Goal: Task Accomplishment & Management: Complete application form

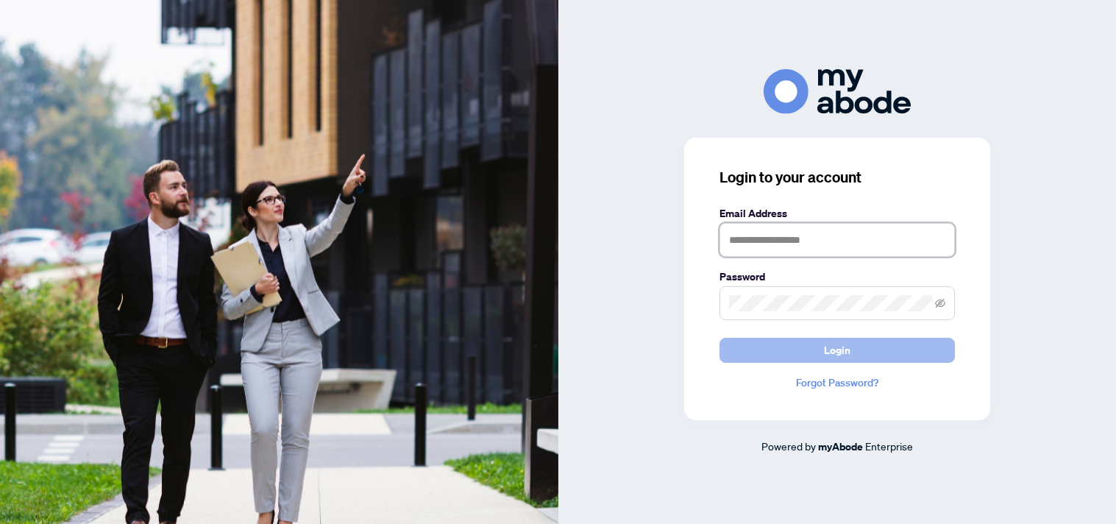
type input "**********"
click at [914, 344] on button "Login" at bounding box center [836, 350] width 235 height 25
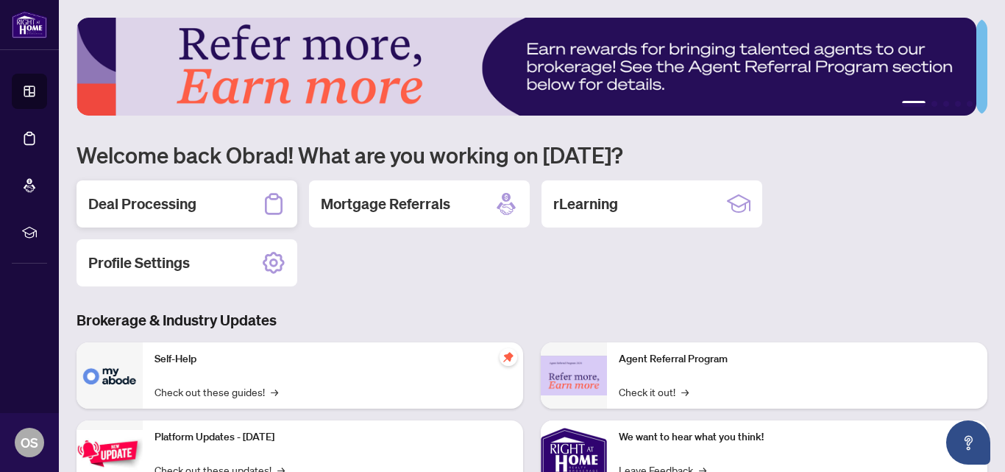
click at [202, 191] on div "Deal Processing" at bounding box center [187, 203] width 221 height 47
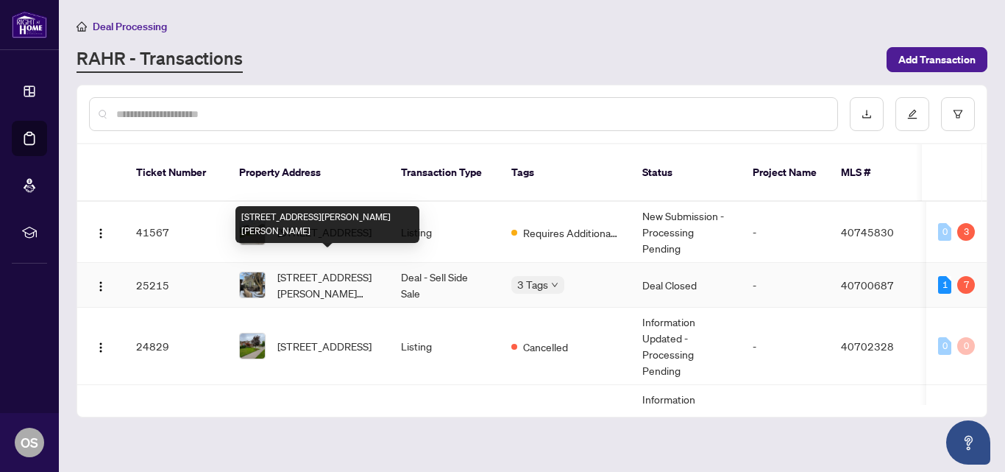
click at [302, 269] on span "[STREET_ADDRESS][PERSON_NAME][PERSON_NAME]" at bounding box center [327, 285] width 100 height 32
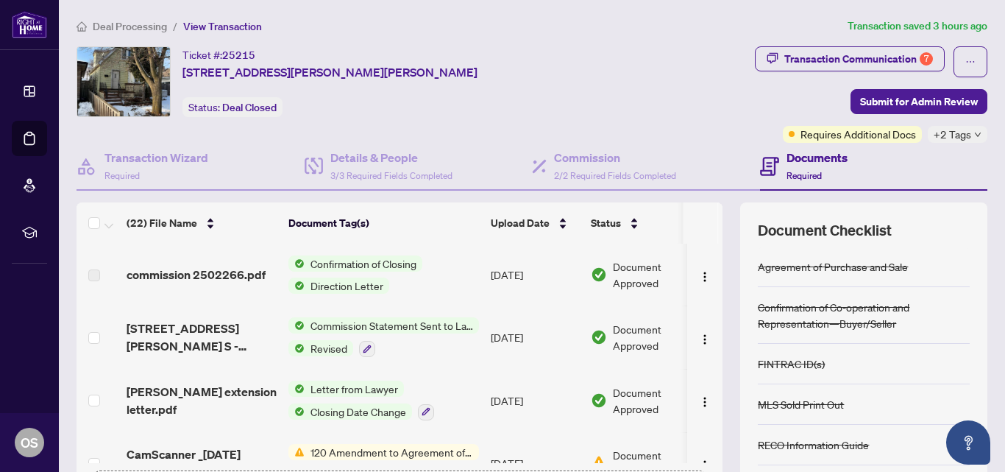
scroll to position [167, 0]
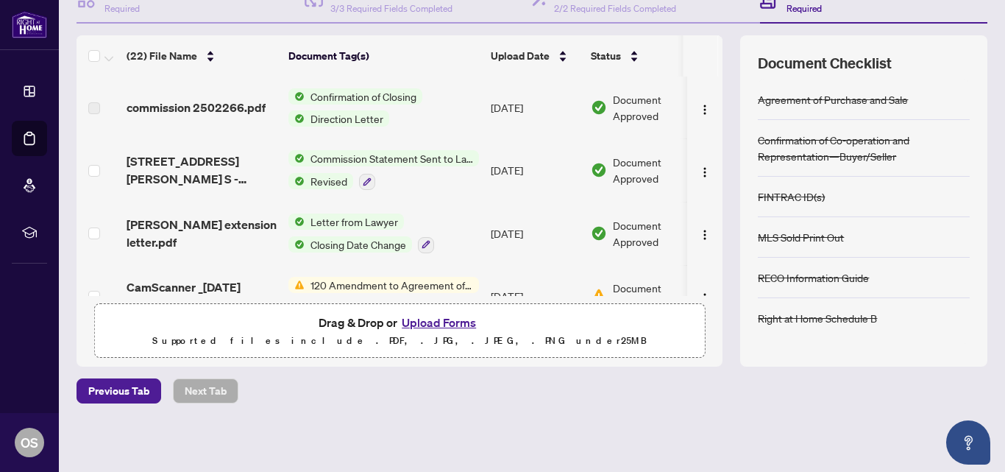
click at [416, 321] on button "Upload Forms" at bounding box center [438, 322] width 83 height 19
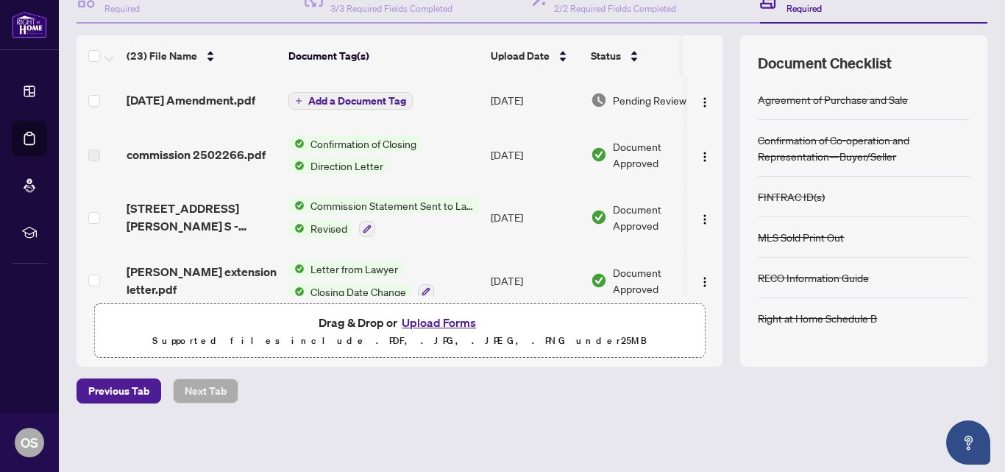
click at [385, 100] on span "Add a Document Tag" at bounding box center [357, 101] width 98 height 10
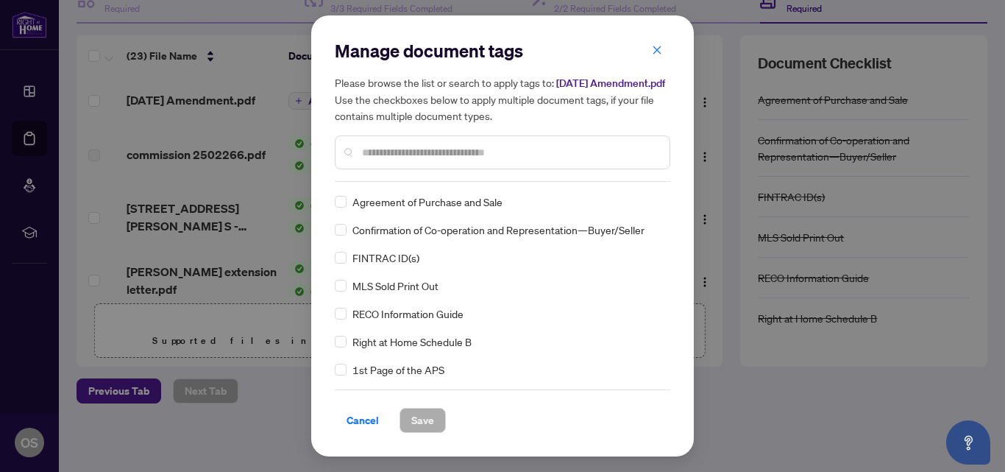
click at [422, 156] on input "text" at bounding box center [510, 152] width 296 height 16
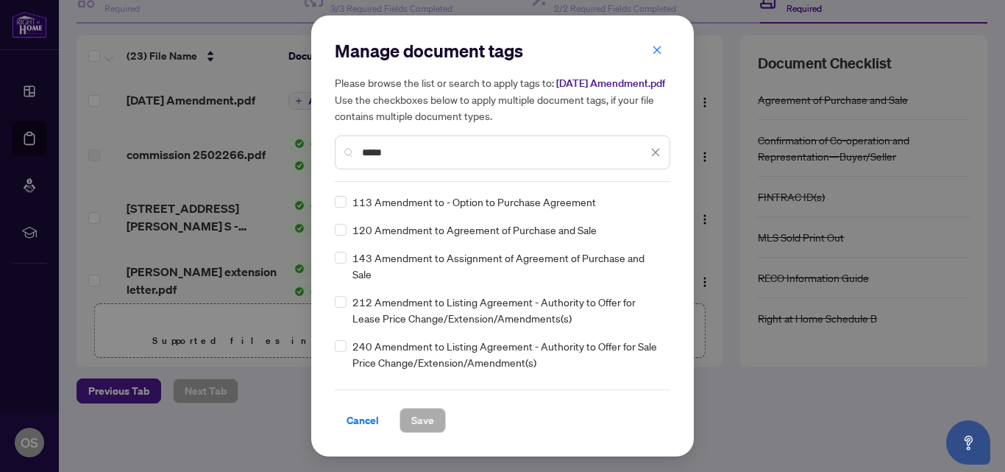
type input "*****"
click at [425, 430] on span "Save" at bounding box center [422, 420] width 23 height 24
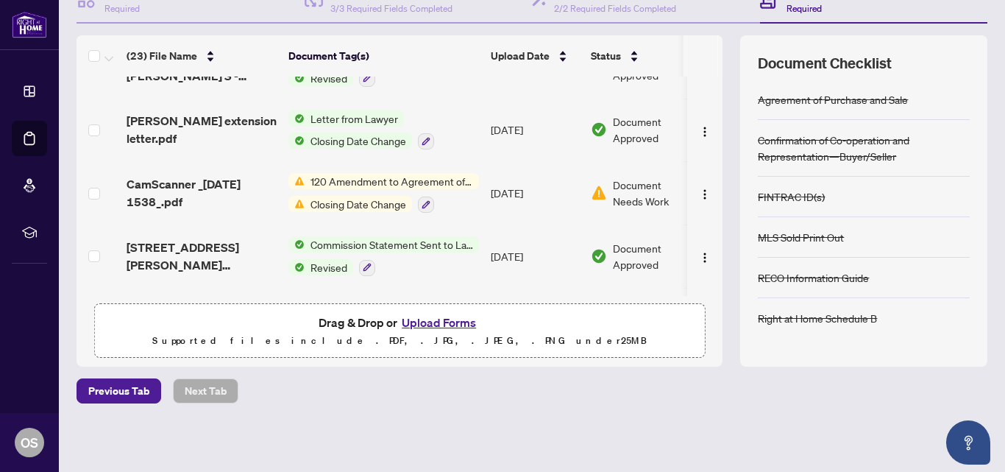
scroll to position [168, 0]
click at [356, 137] on span "Closing Date Change" at bounding box center [358, 139] width 107 height 16
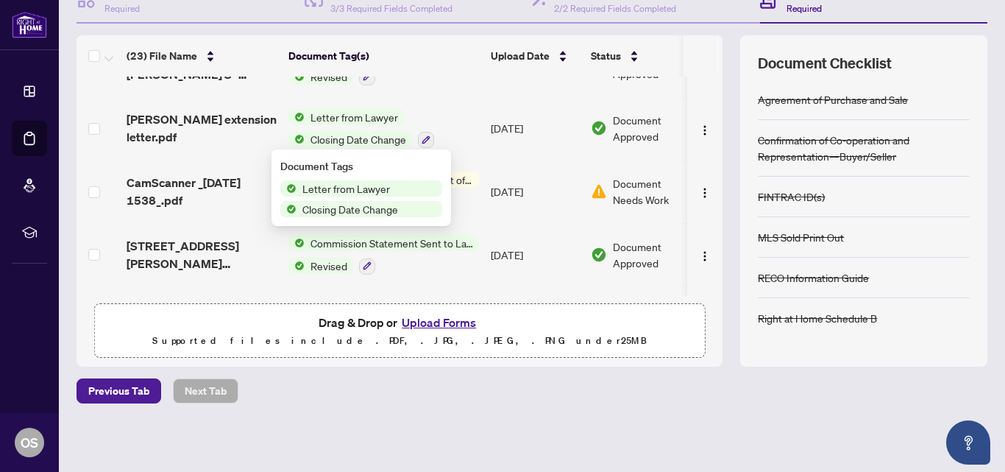
click at [351, 190] on span "Letter from Lawyer" at bounding box center [345, 188] width 99 height 16
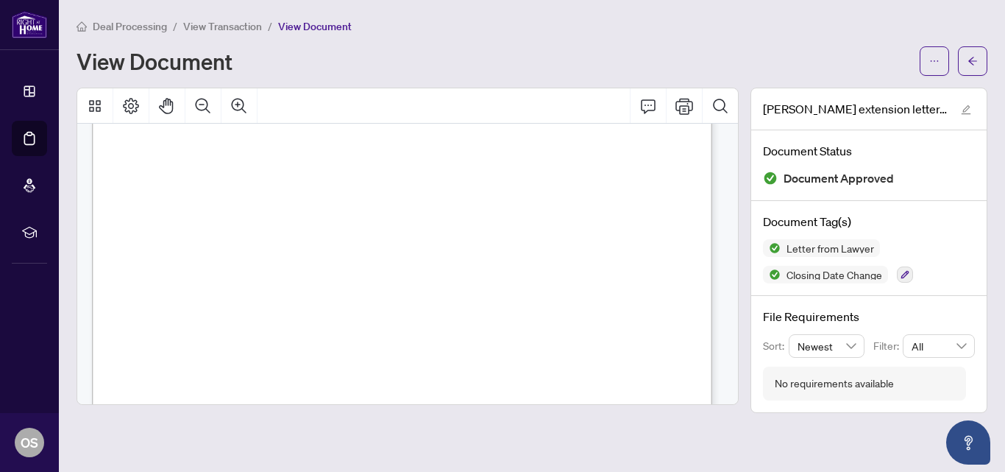
scroll to position [116, 0]
click at [211, 29] on span "View Transaction" at bounding box center [222, 26] width 79 height 13
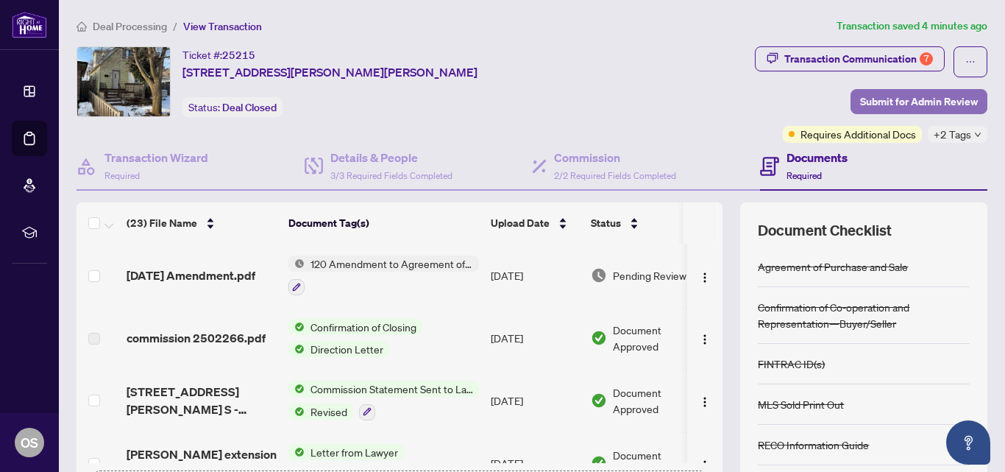
click at [892, 99] on span "Submit for Admin Review" at bounding box center [919, 102] width 118 height 24
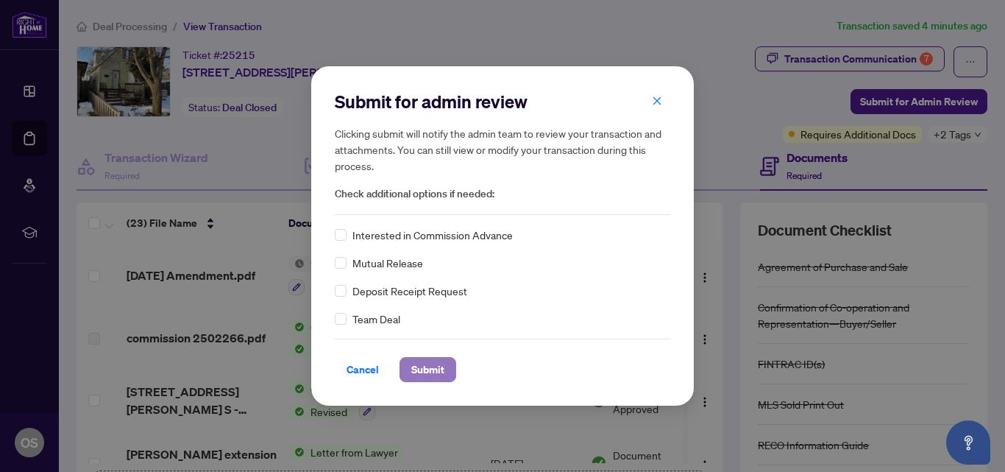
click at [434, 369] on span "Submit" at bounding box center [427, 370] width 33 height 24
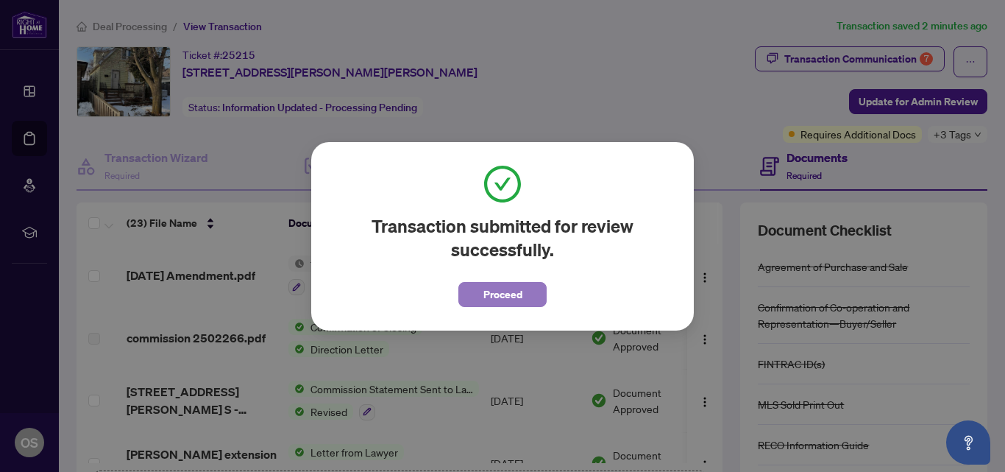
click at [514, 291] on span "Proceed" at bounding box center [502, 294] width 39 height 24
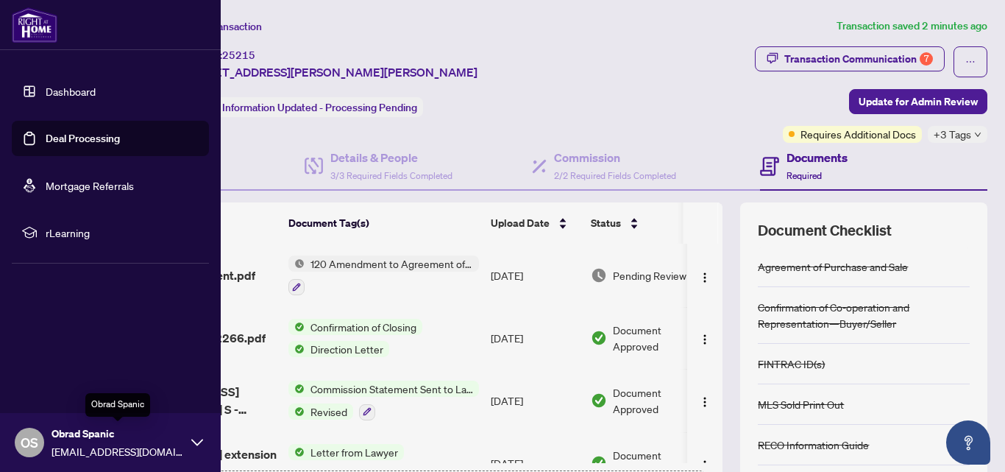
click at [55, 432] on span "Obrad Spanic" at bounding box center [117, 433] width 132 height 16
click at [60, 355] on span "Logout" at bounding box center [59, 355] width 33 height 24
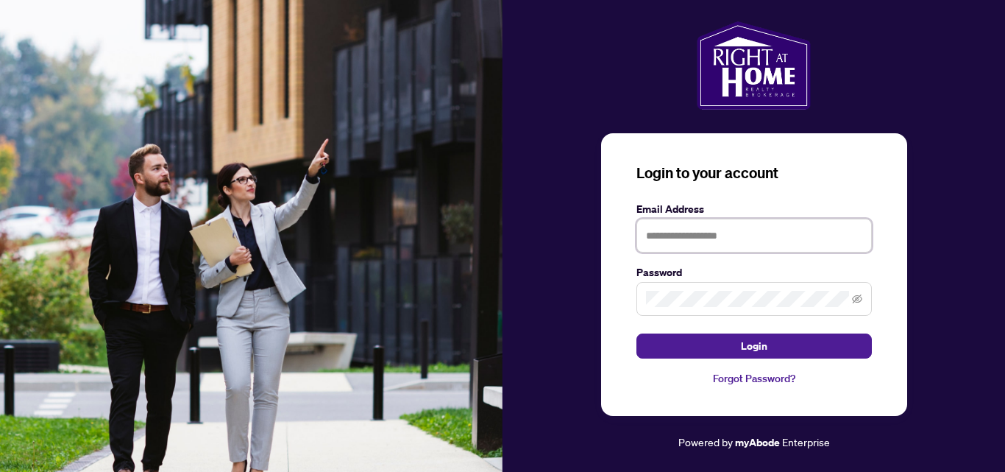
type input "**********"
